Goal: Task Accomplishment & Management: Manage account settings

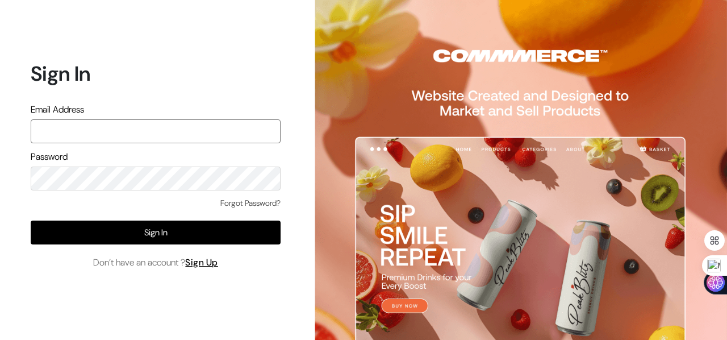
click at [176, 139] on input "text" at bounding box center [156, 131] width 250 height 24
click at [89, 134] on input "text" at bounding box center [156, 131] width 250 height 24
paste input "ashish+1@commmerce.com"
type input "ashish+1@commmerce.com"
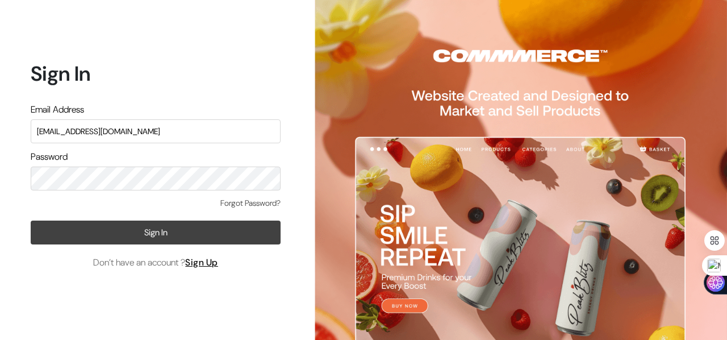
click at [137, 241] on button "Sign In" at bounding box center [156, 232] width 250 height 24
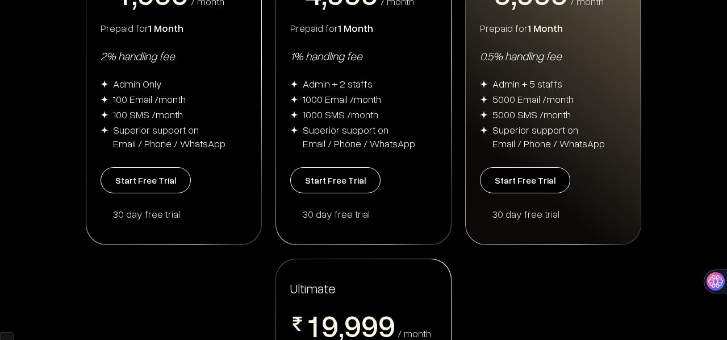
scroll to position [454, 0]
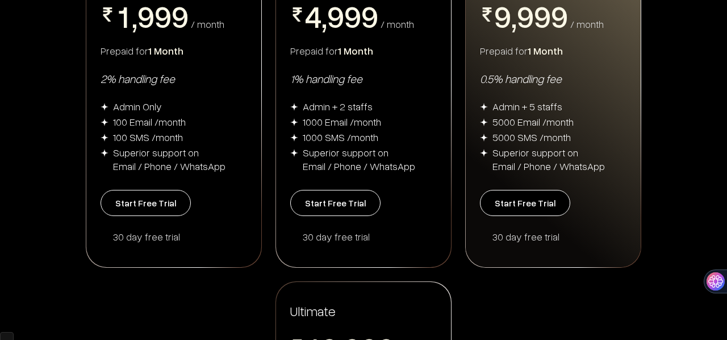
scroll to position [27106, 0]
